Goal: Check status: Check status

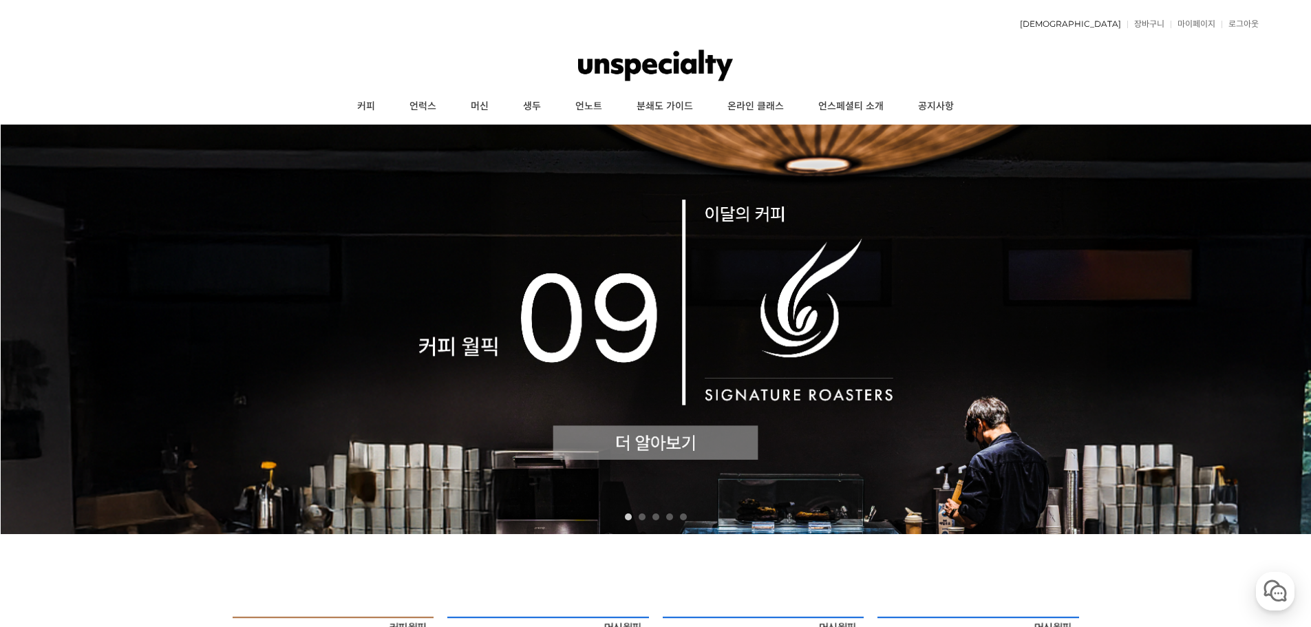
click at [1102, 25] on link "[DEMOGRAPHIC_DATA]" at bounding box center [1067, 24] width 108 height 8
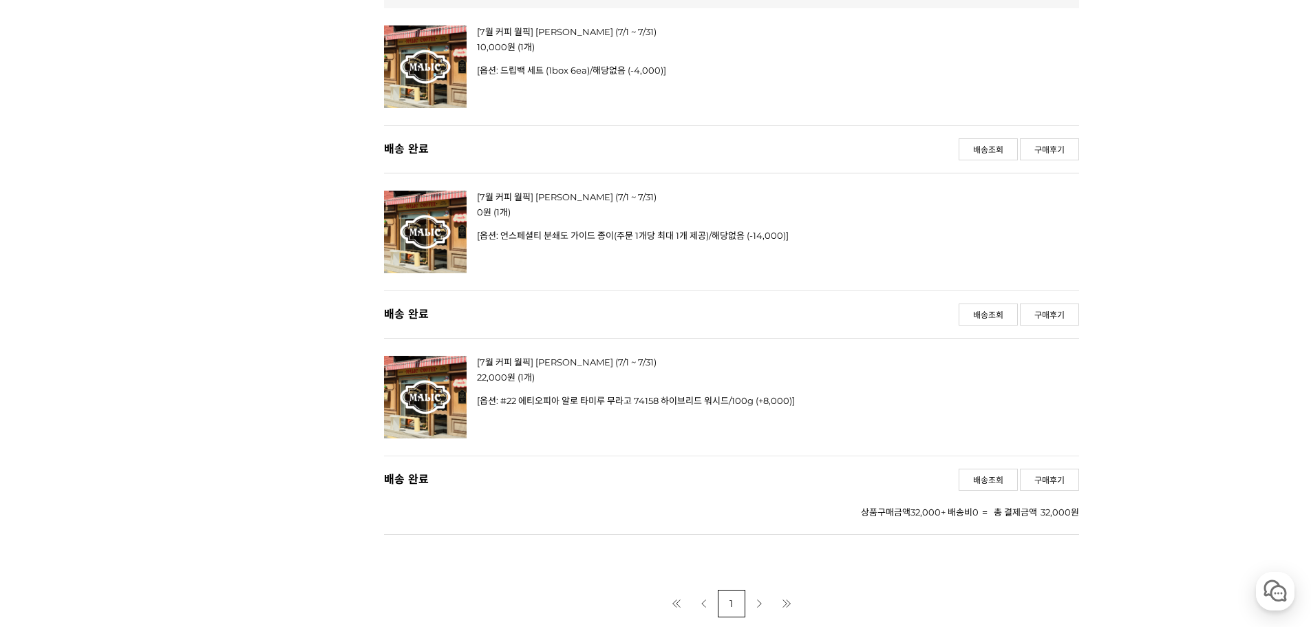
scroll to position [1714, 0]
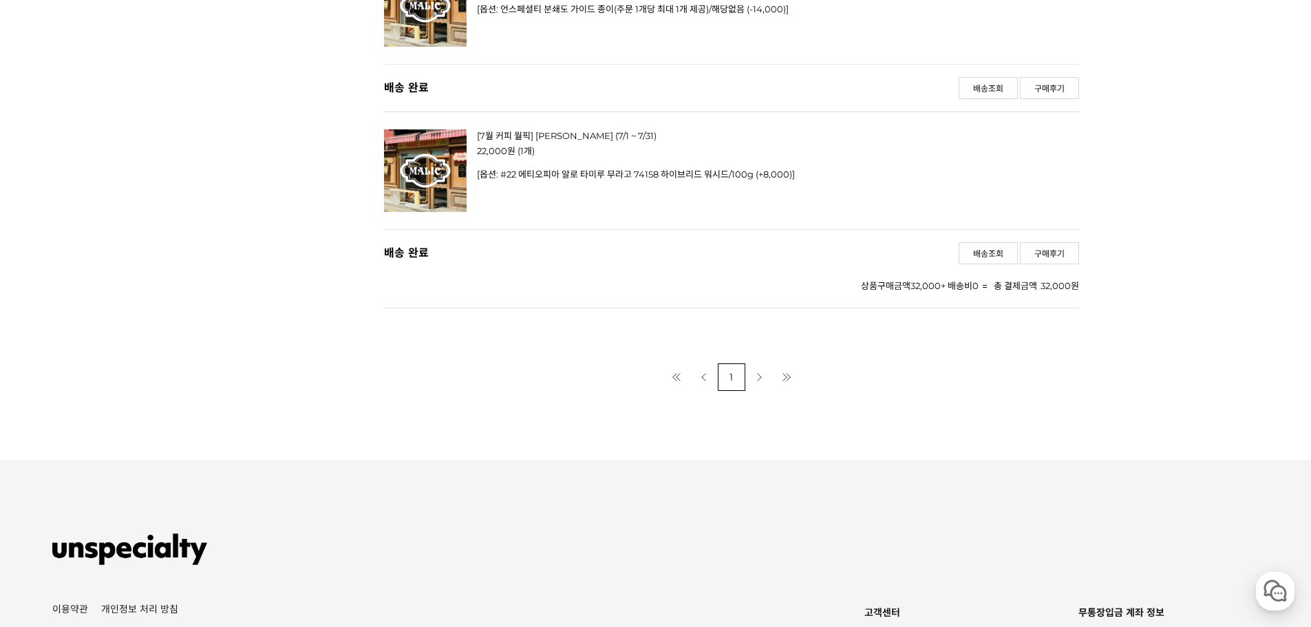
click at [760, 363] on link "다음 페이지" at bounding box center [759, 377] width 28 height 28
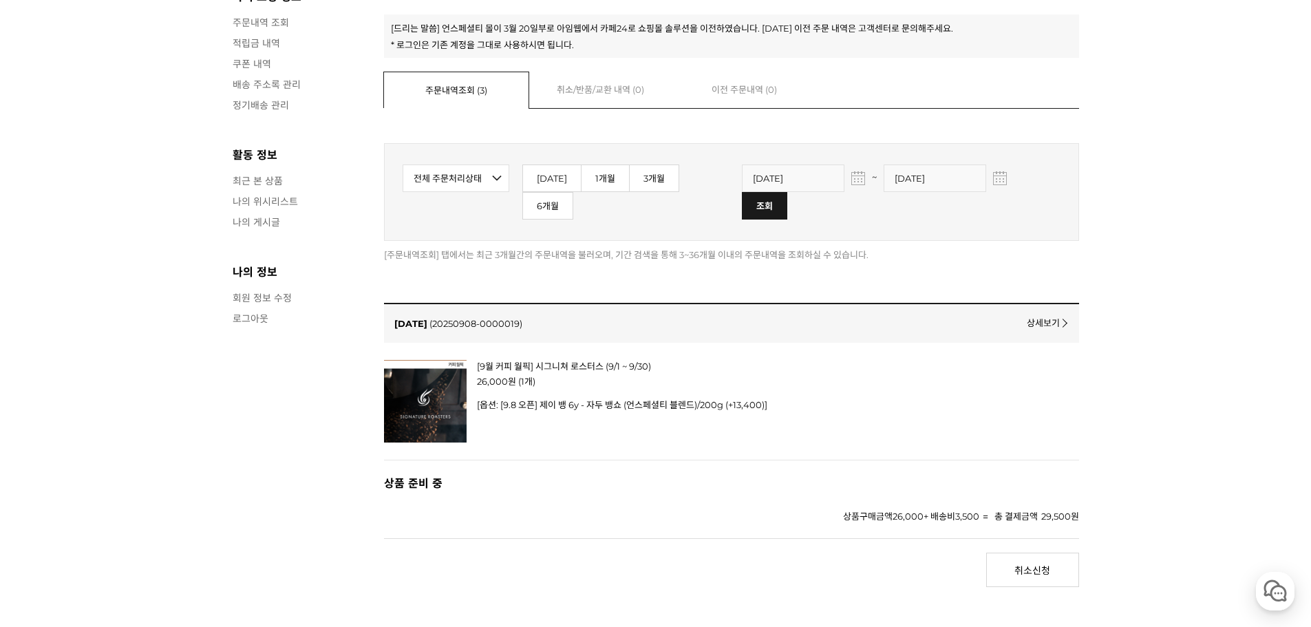
scroll to position [229, 0]
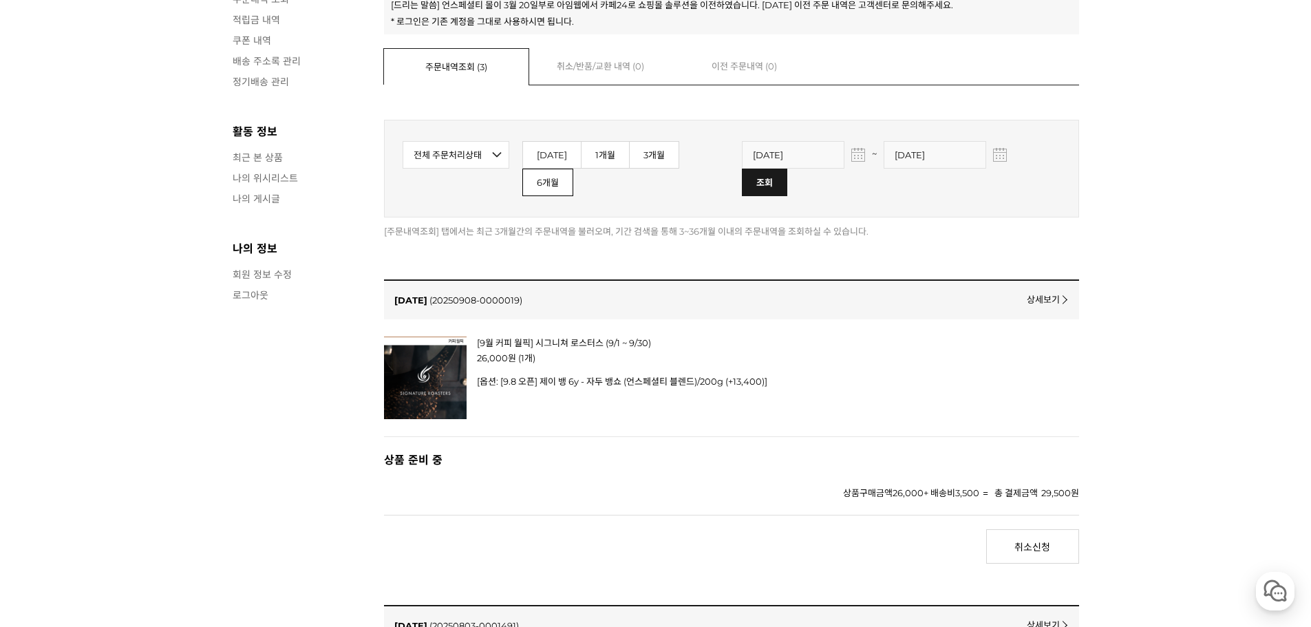
click at [573, 169] on link "6개월" at bounding box center [547, 183] width 51 height 28
type input "2025-03-12"
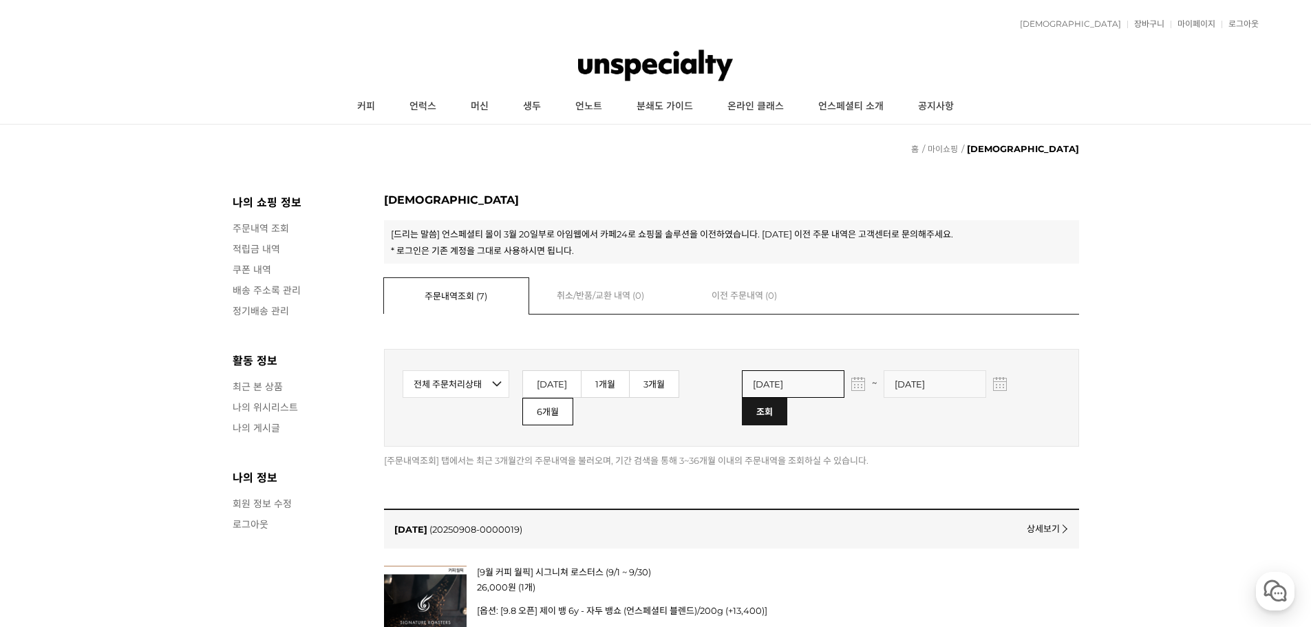
click at [793, 387] on input "2025-03-12" at bounding box center [793, 384] width 103 height 28
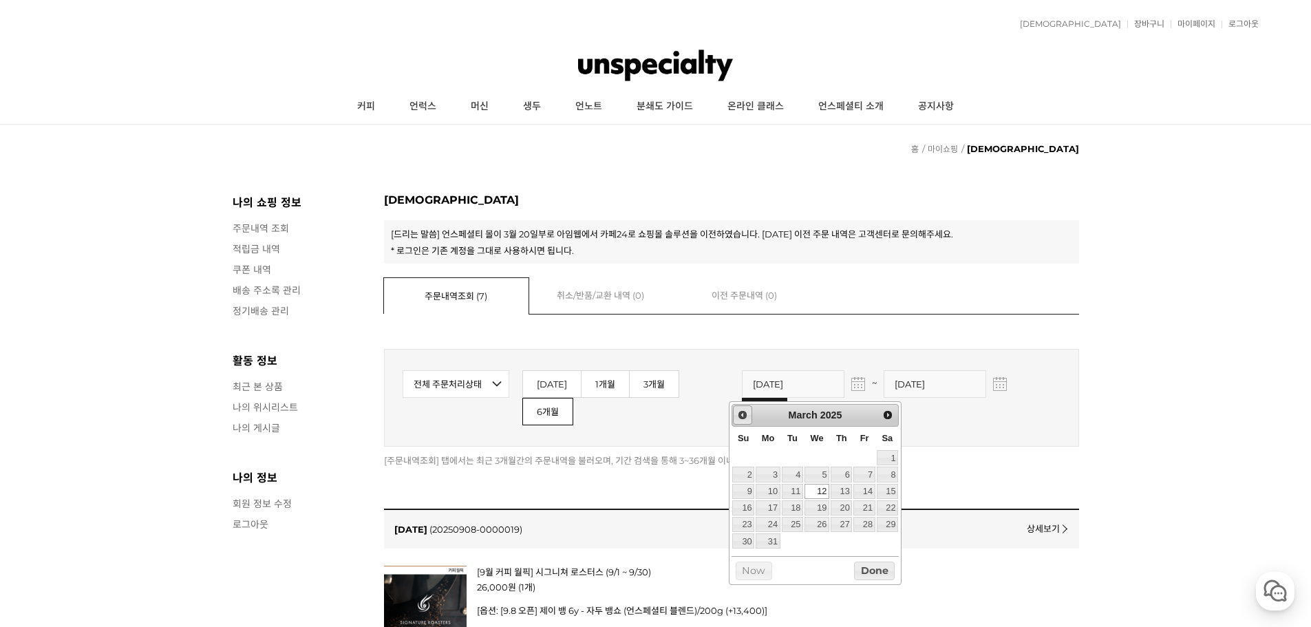
click at [742, 421] on link "Prev" at bounding box center [742, 414] width 19 height 19
click at [743, 421] on link "Prev" at bounding box center [742, 414] width 19 height 19
click at [892, 422] on link "Next" at bounding box center [887, 414] width 19 height 19
click at [824, 458] on link "1" at bounding box center [817, 457] width 25 height 15
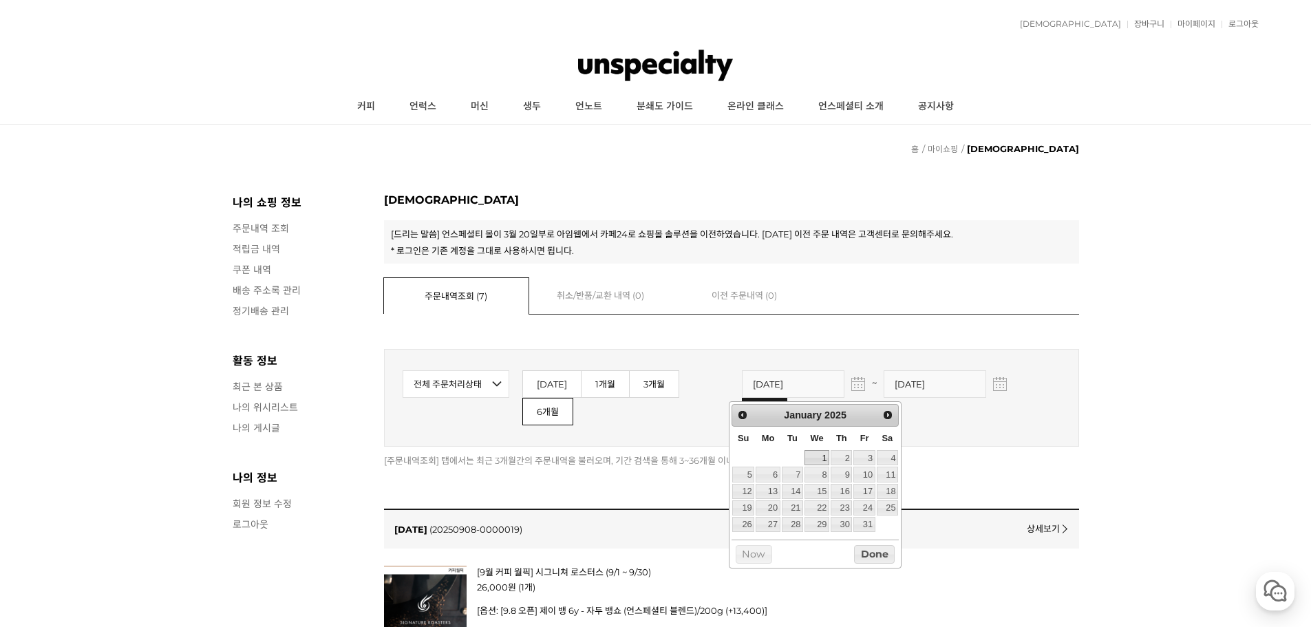
type input "[DATE]"
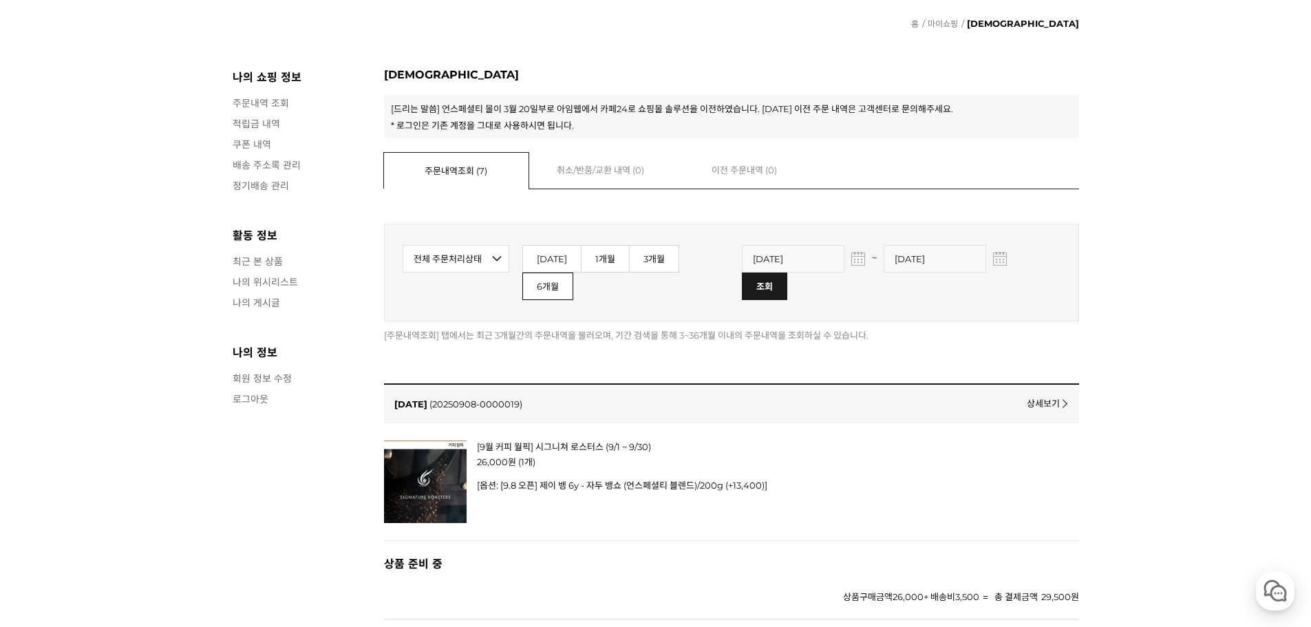
scroll to position [229, 0]
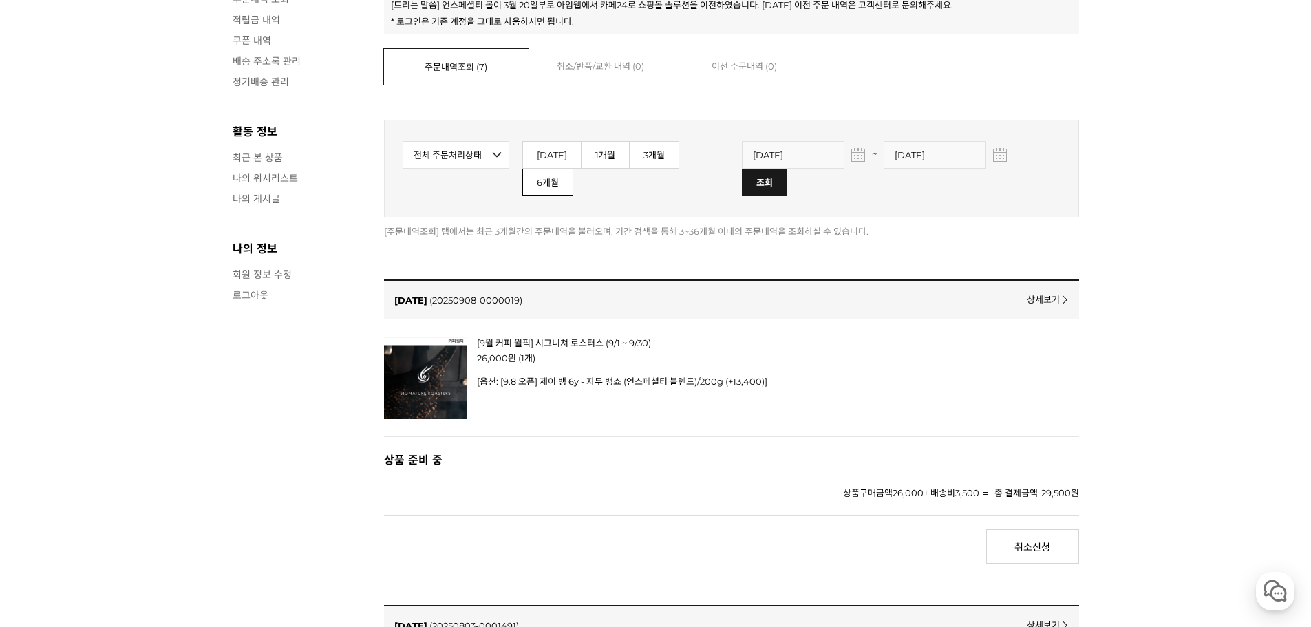
click at [786, 169] on input "image" at bounding box center [764, 182] width 44 height 26
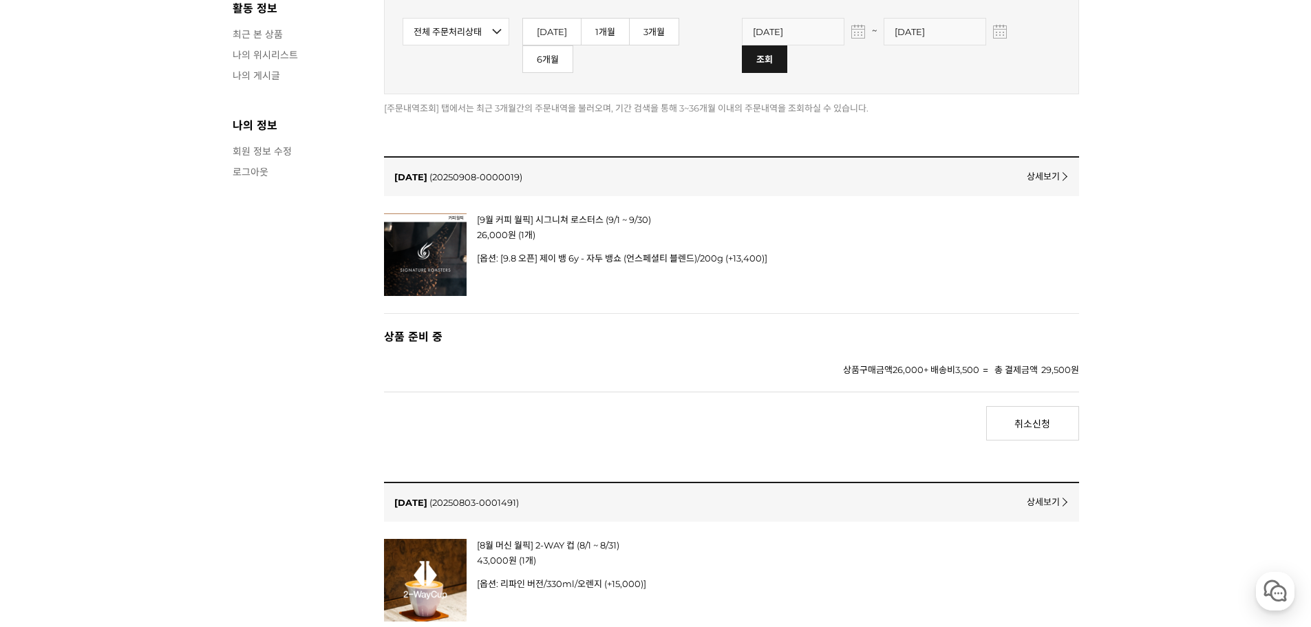
scroll to position [216, 0]
